Goal: Task Accomplishment & Management: Use online tool/utility

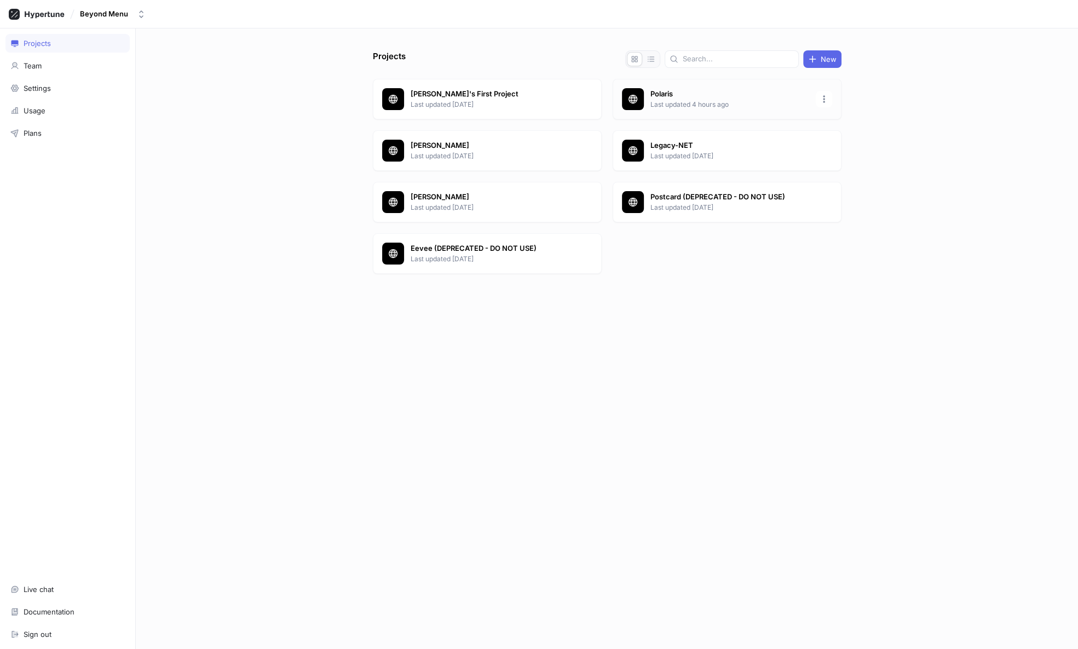
click at [656, 94] on p "Polaris" at bounding box center [729, 94] width 159 height 11
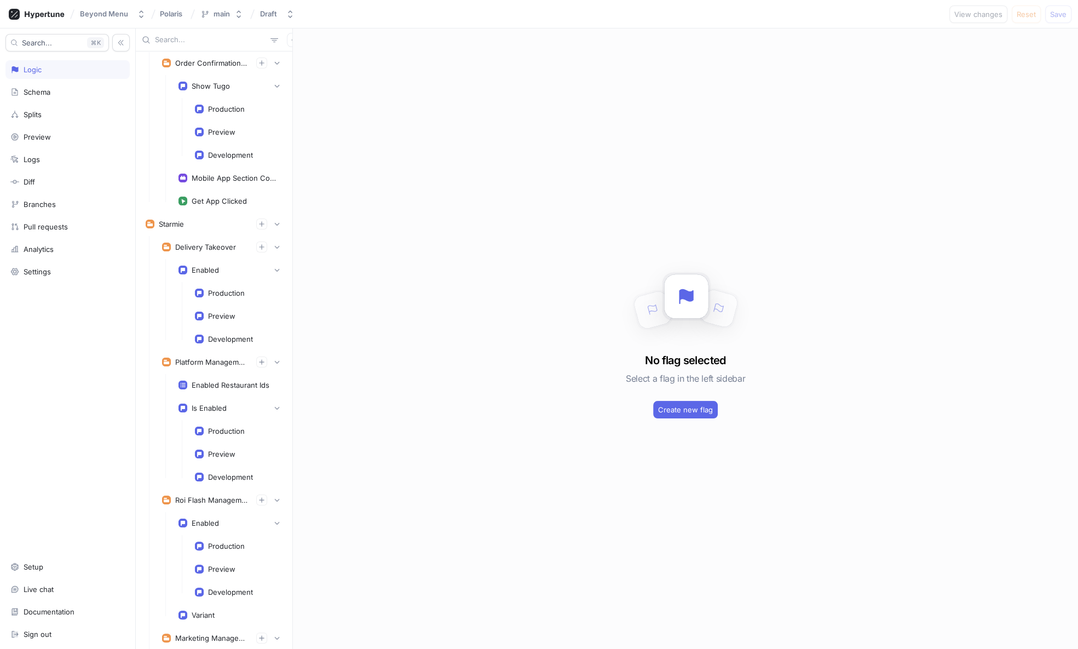
scroll to position [4079, 0]
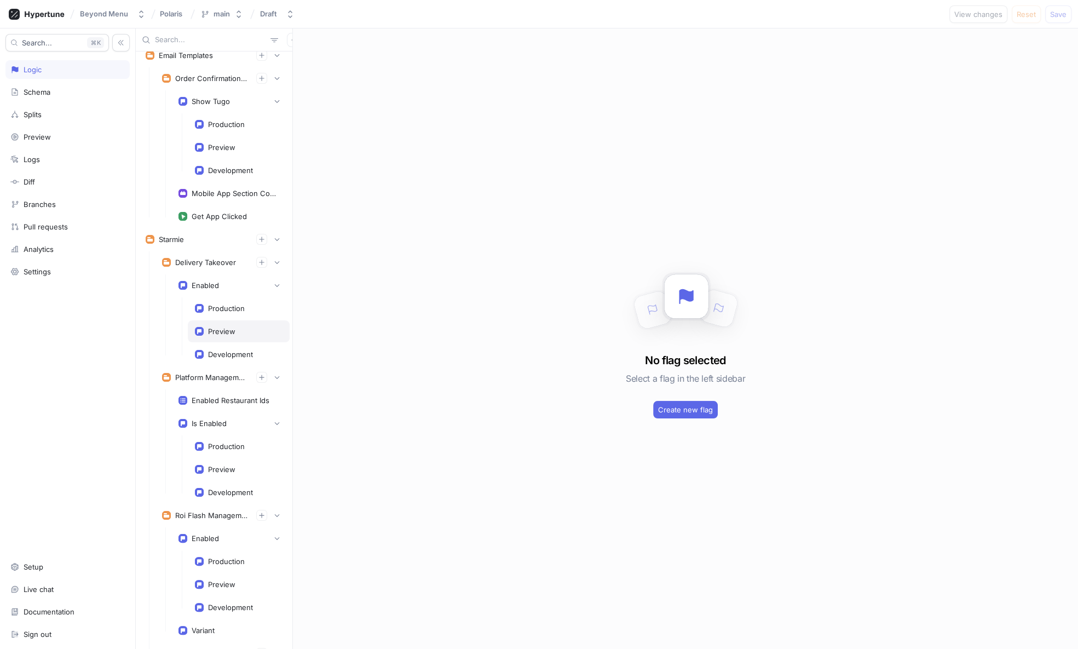
click at [219, 327] on div "Preview" at bounding box center [221, 331] width 27 height 9
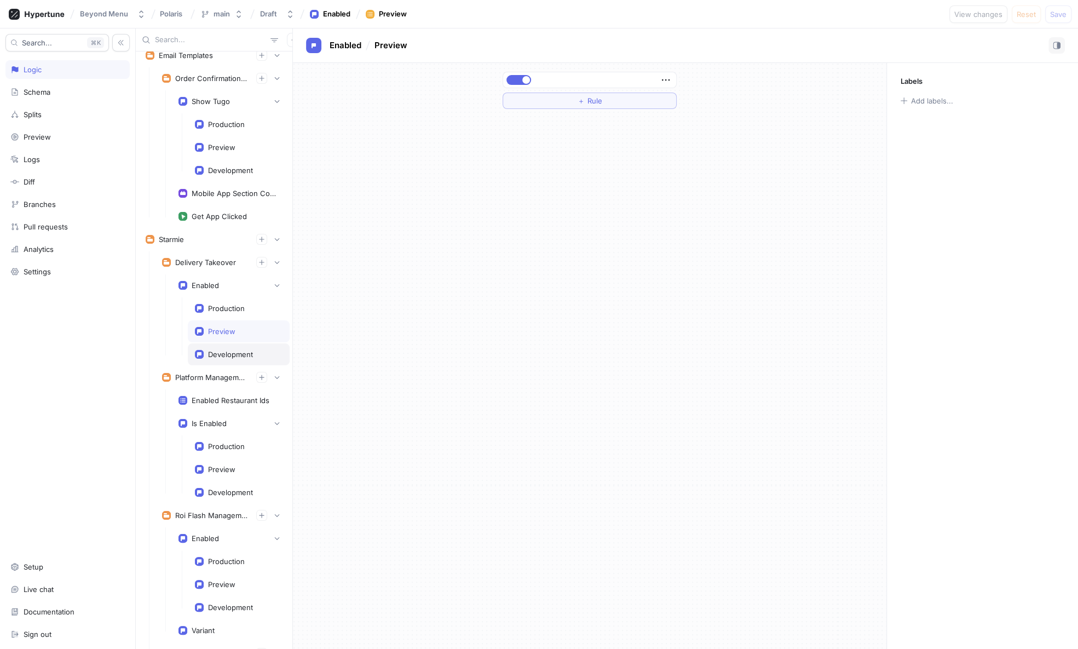
click at [223, 350] on div "Development" at bounding box center [230, 354] width 45 height 9
click at [204, 297] on div "Production" at bounding box center [239, 308] width 102 height 22
click at [197, 274] on div "Enabled" at bounding box center [230, 285] width 118 height 22
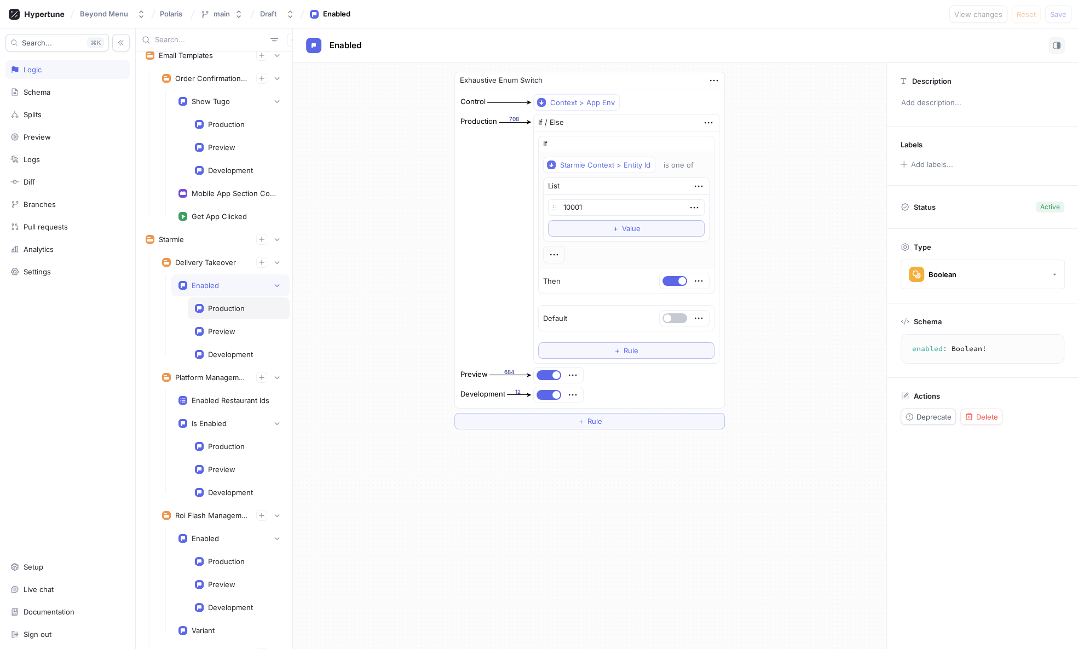
click at [226, 304] on div "Production" at bounding box center [226, 308] width 37 height 9
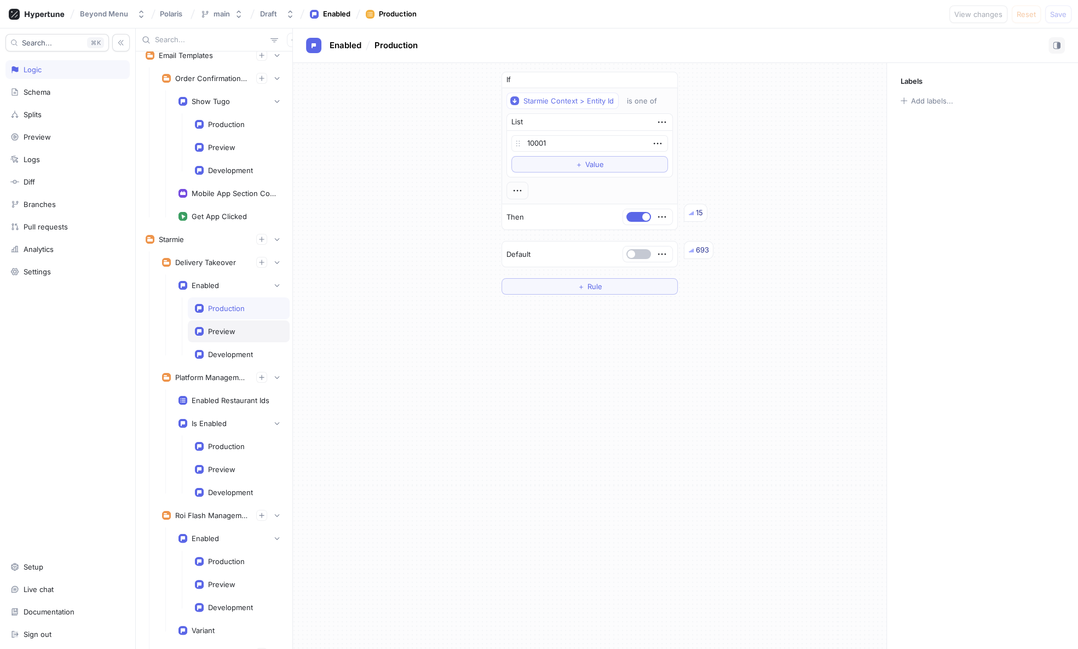
click at [225, 320] on div "Preview" at bounding box center [239, 331] width 102 height 22
click at [224, 350] on div "Development" at bounding box center [230, 354] width 45 height 9
click at [222, 320] on div "Preview" at bounding box center [239, 331] width 102 height 22
click at [222, 304] on div "Production" at bounding box center [226, 308] width 37 height 9
click at [206, 281] on div "Enabled" at bounding box center [205, 285] width 27 height 9
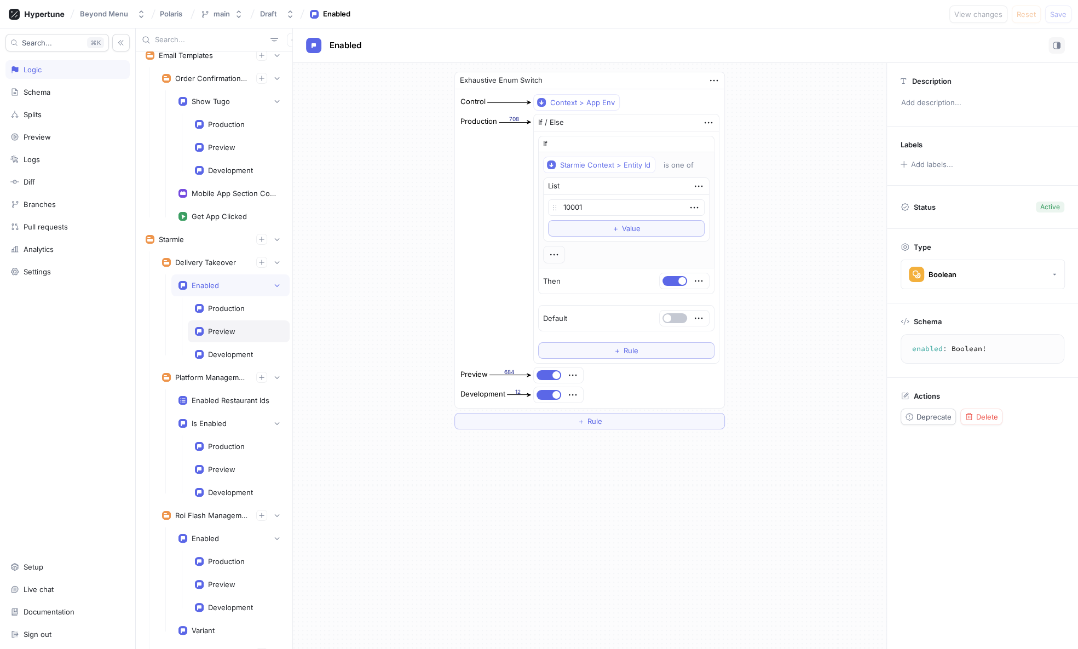
click at [216, 327] on div "Preview" at bounding box center [221, 331] width 27 height 9
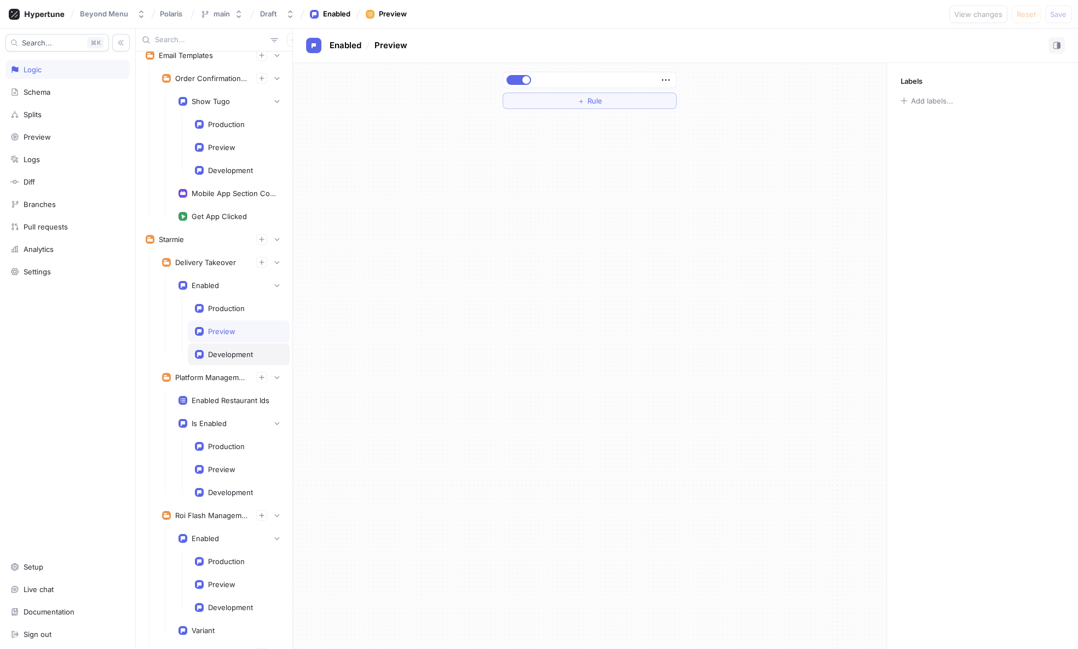
click at [224, 350] on div "Development" at bounding box center [230, 354] width 45 height 9
